Goal: Check status: Check status

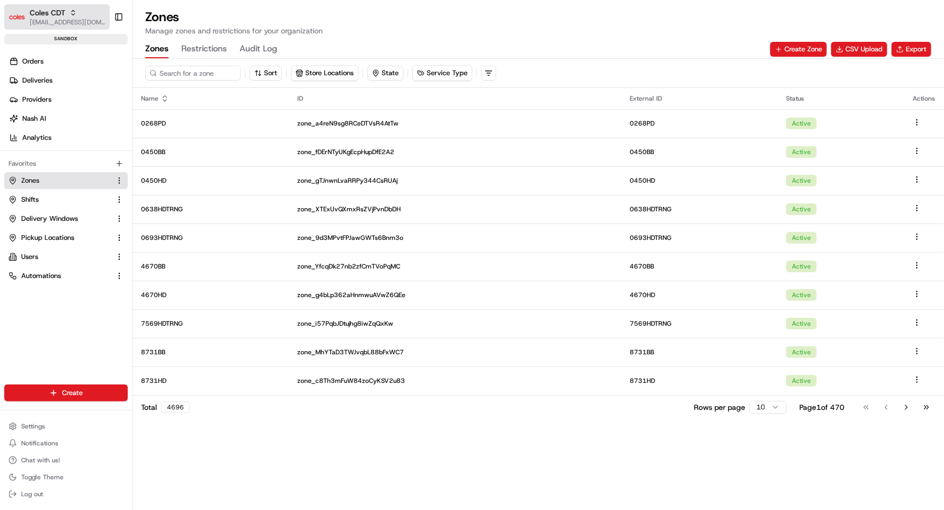
click at [78, 8] on div "Coles CDT" at bounding box center [68, 12] width 76 height 11
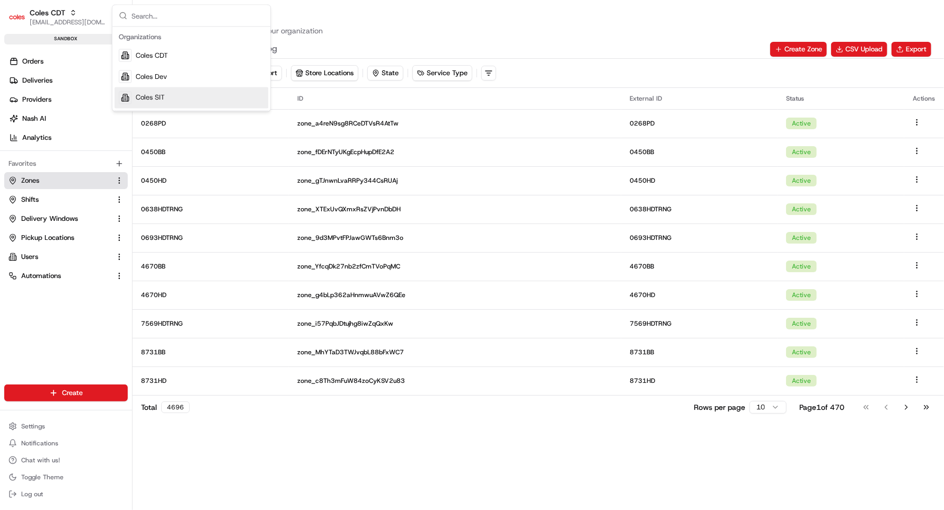
click at [153, 99] on span "Coles SIT" at bounding box center [150, 98] width 29 height 10
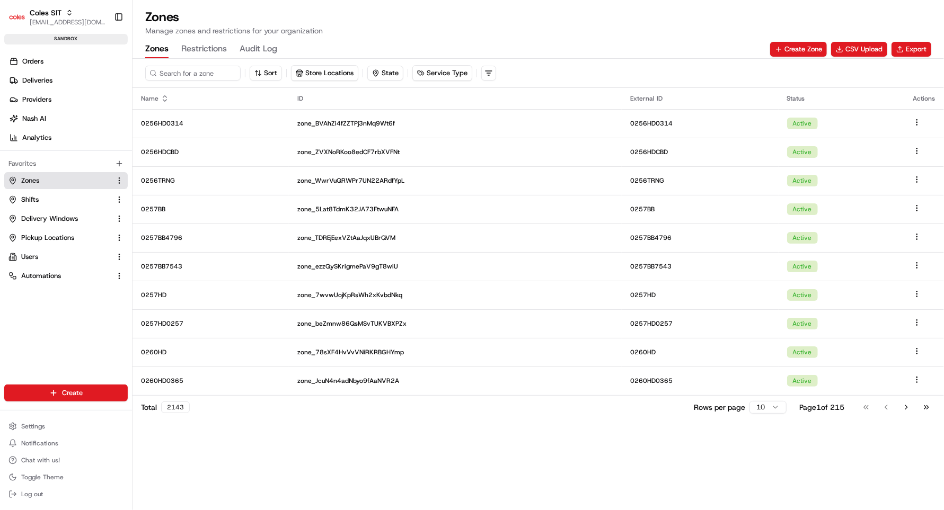
click at [33, 65] on span "Orders" at bounding box center [32, 62] width 21 height 10
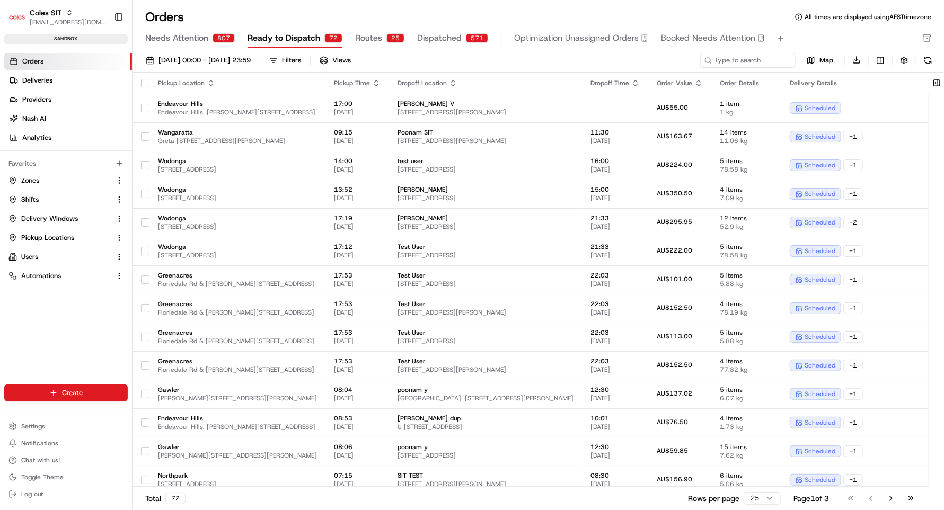
click at [370, 41] on span "Routes" at bounding box center [368, 38] width 27 height 13
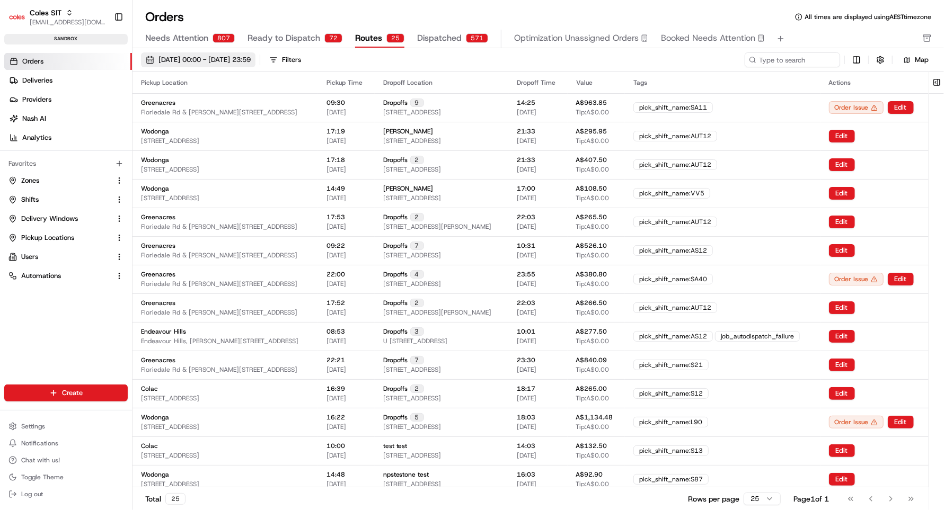
click at [217, 57] on span "[DATE] 00:00 - [DATE] 23:59" at bounding box center [204, 60] width 92 height 10
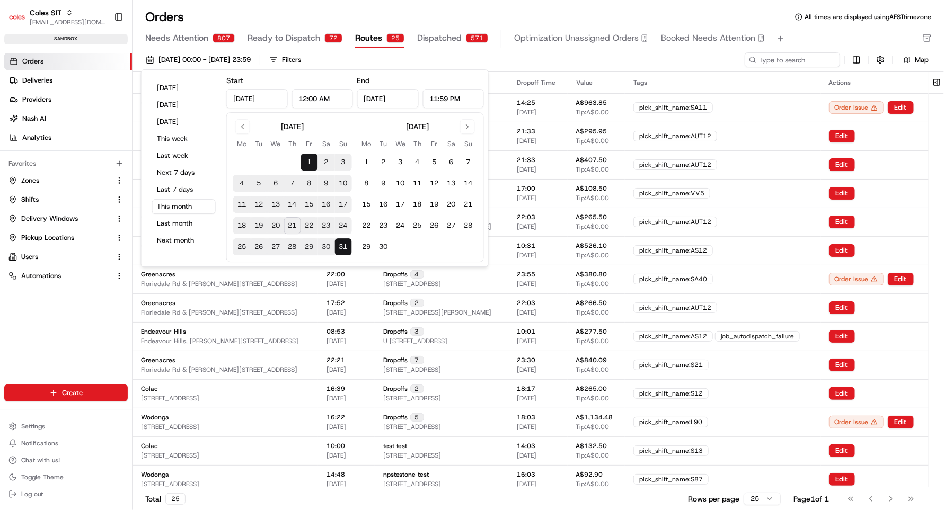
click at [309, 225] on button "22" at bounding box center [309, 225] width 17 height 17
type input "[DATE]"
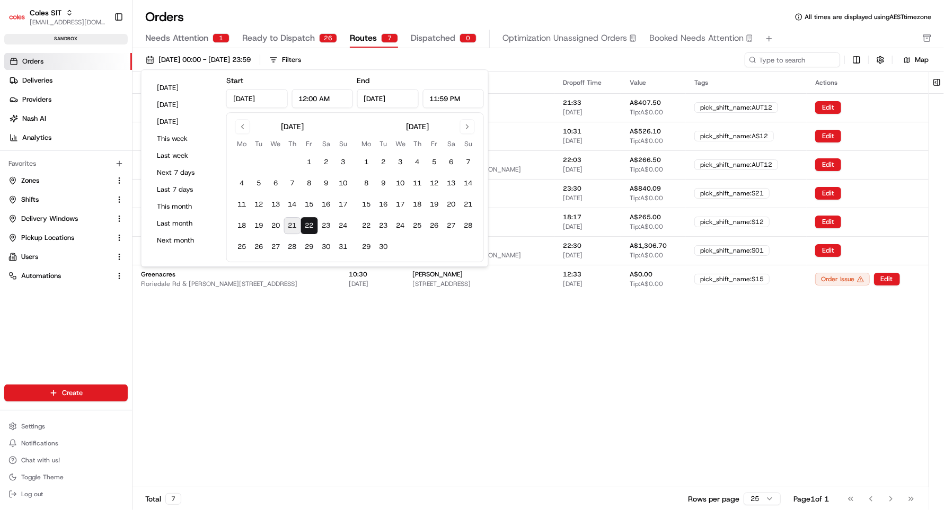
click at [243, 386] on div "Pickup Location Pickup Time Dropoff Location Dropoff Time Value Tags Actions [G…" at bounding box center [530, 279] width 796 height 415
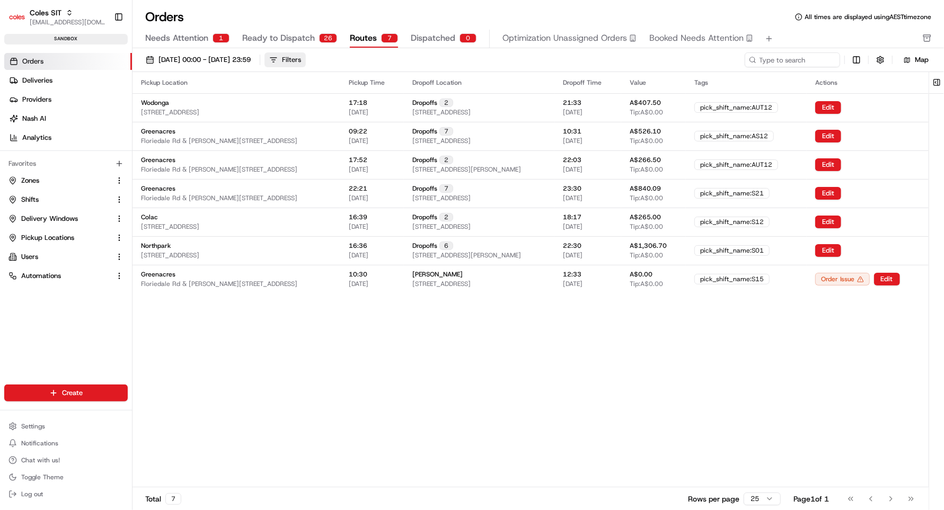
click at [301, 60] on div "Filters" at bounding box center [291, 60] width 19 height 10
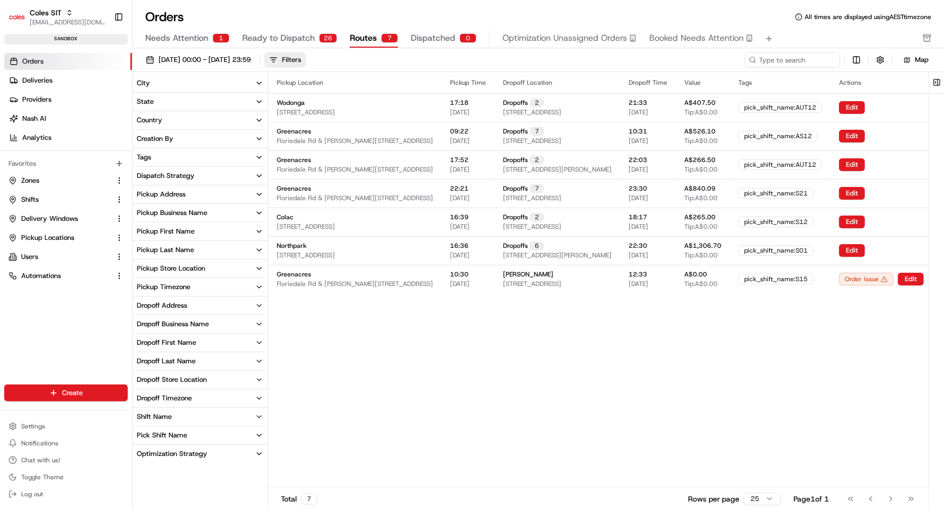
click at [175, 269] on div "Pickup Store Location" at bounding box center [171, 269] width 68 height 10
click at [175, 288] on input at bounding box center [206, 287] width 118 height 15
click at [140, 315] on button "Northpark" at bounding box center [139, 317] width 8 height 8
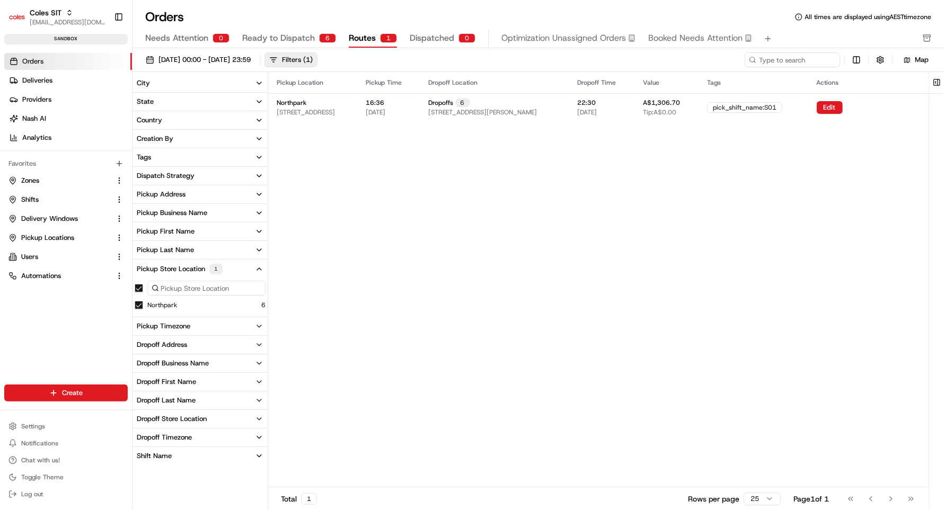
click at [368, 306] on div "Pickup Location Pickup Time Dropoff Location Dropoff Time Value Tags Actions No…" at bounding box center [598, 279] width 660 height 415
click at [502, 114] on span "[STREET_ADDRESS][PERSON_NAME]" at bounding box center [483, 112] width 109 height 8
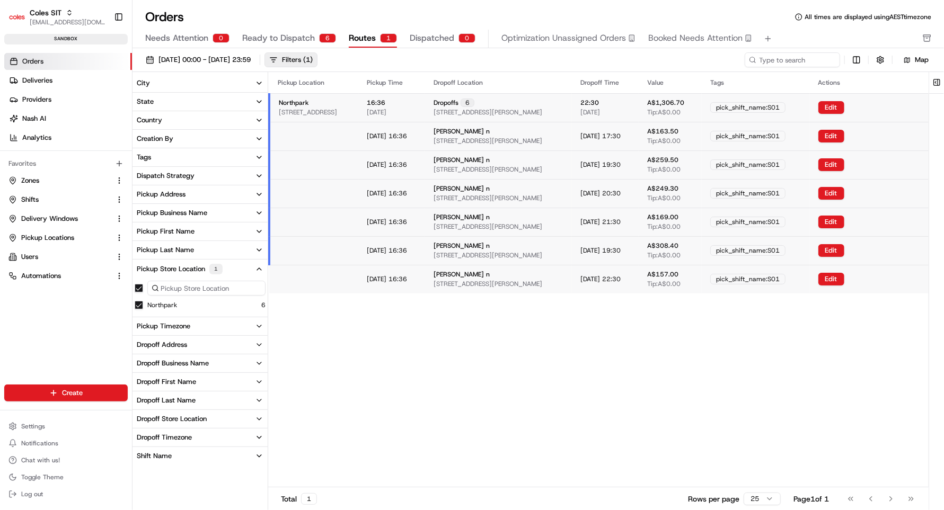
click at [502, 114] on span "[STREET_ADDRESS][PERSON_NAME]" at bounding box center [487, 112] width 109 height 8
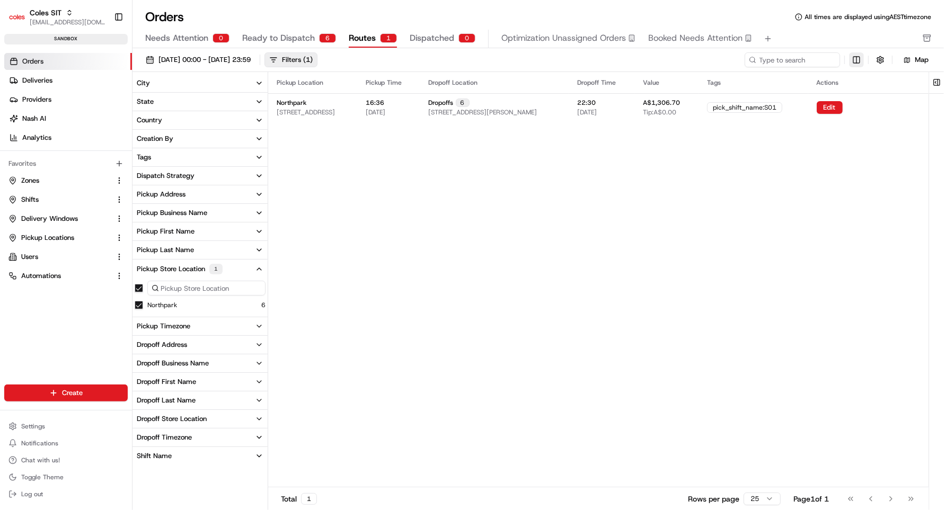
click at [858, 58] on html "Coles SIT [EMAIL_ADDRESS][DOMAIN_NAME] Toggle Sidebar sandbox Orders Deliveries…" at bounding box center [472, 255] width 944 height 510
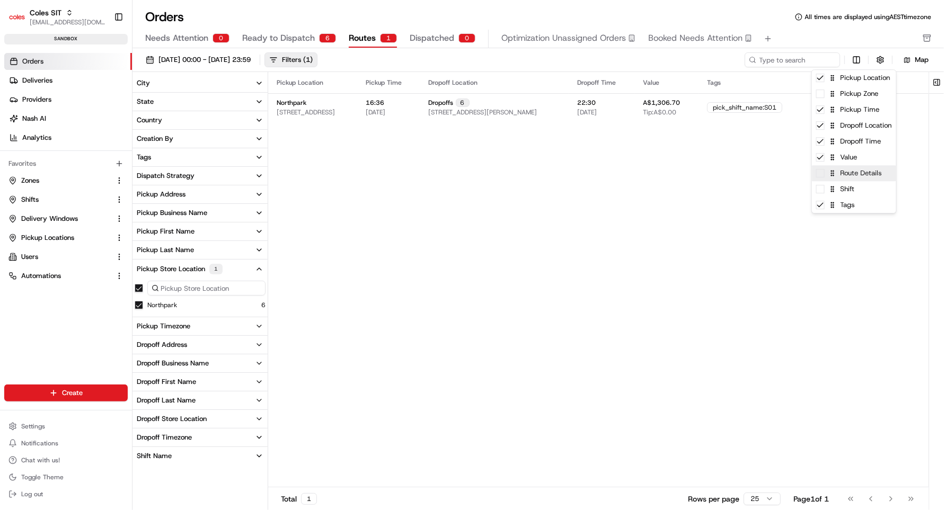
click at [849, 178] on div "Route Details" at bounding box center [854, 173] width 84 height 16
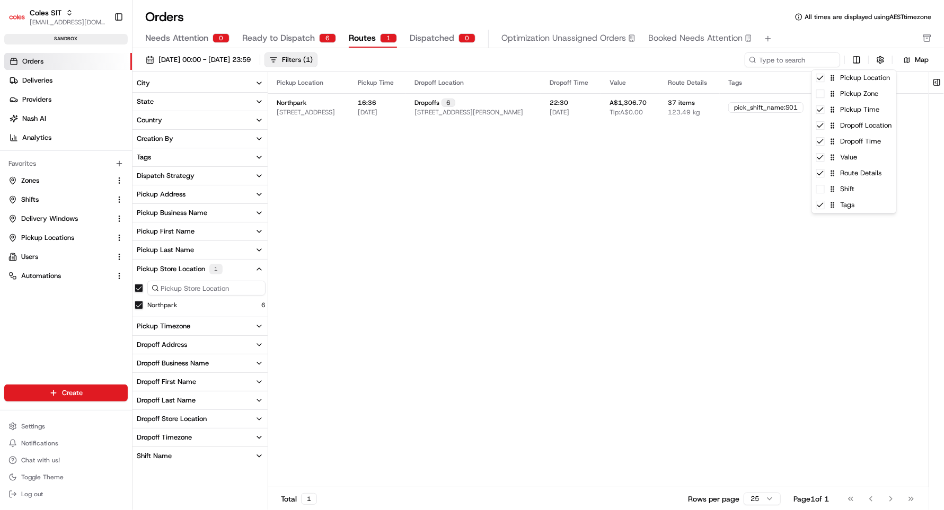
click at [666, 188] on html "Coles SIT [EMAIL_ADDRESS][DOMAIN_NAME] Toggle Sidebar sandbox Orders Deliveries…" at bounding box center [472, 255] width 944 height 510
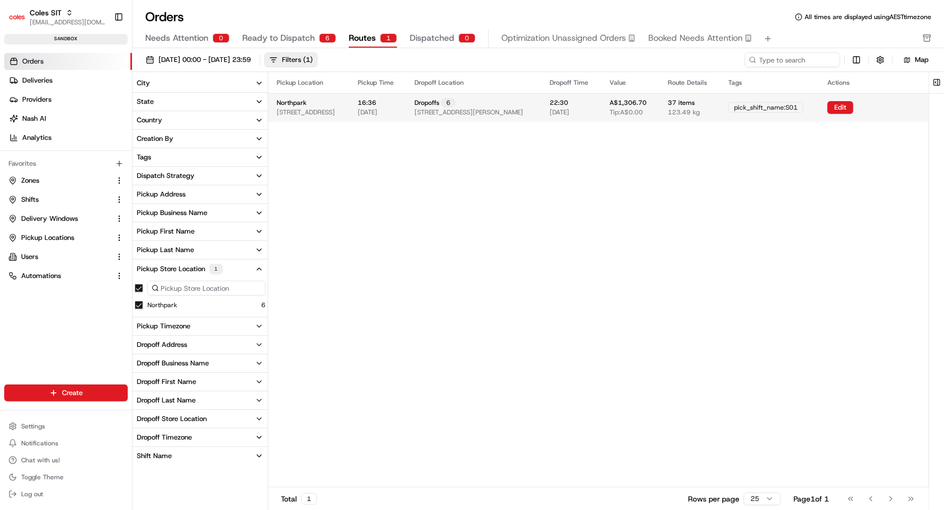
click at [643, 110] on span "Tip: A$0.00" at bounding box center [625, 112] width 33 height 8
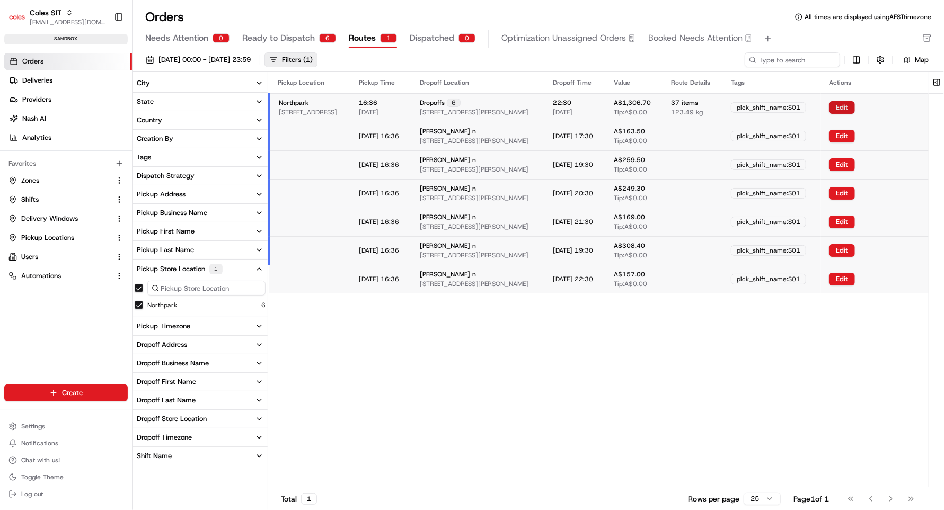
click at [855, 110] on button "Edit" at bounding box center [842, 107] width 26 height 13
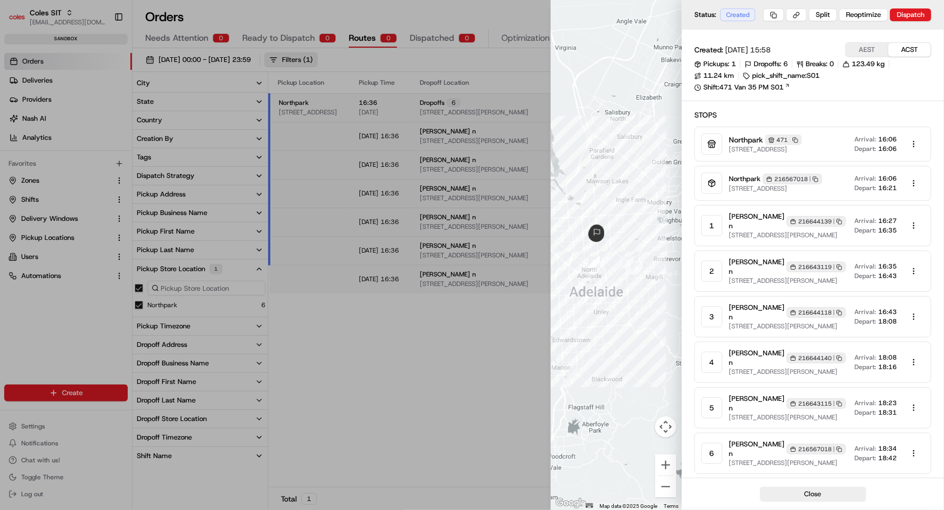
click at [902, 49] on button "ACST" at bounding box center [909, 50] width 42 height 14
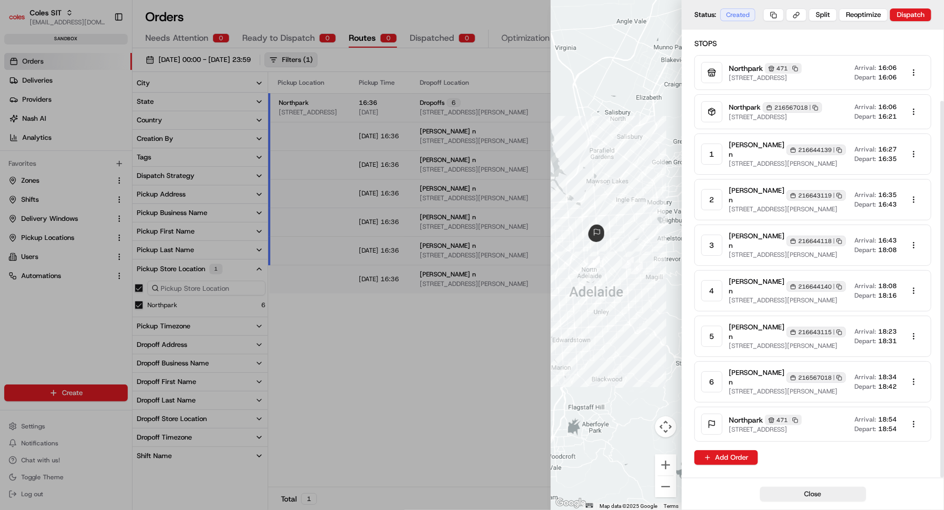
scroll to position [85, 0]
